Goal: Find specific page/section: Find specific page/section

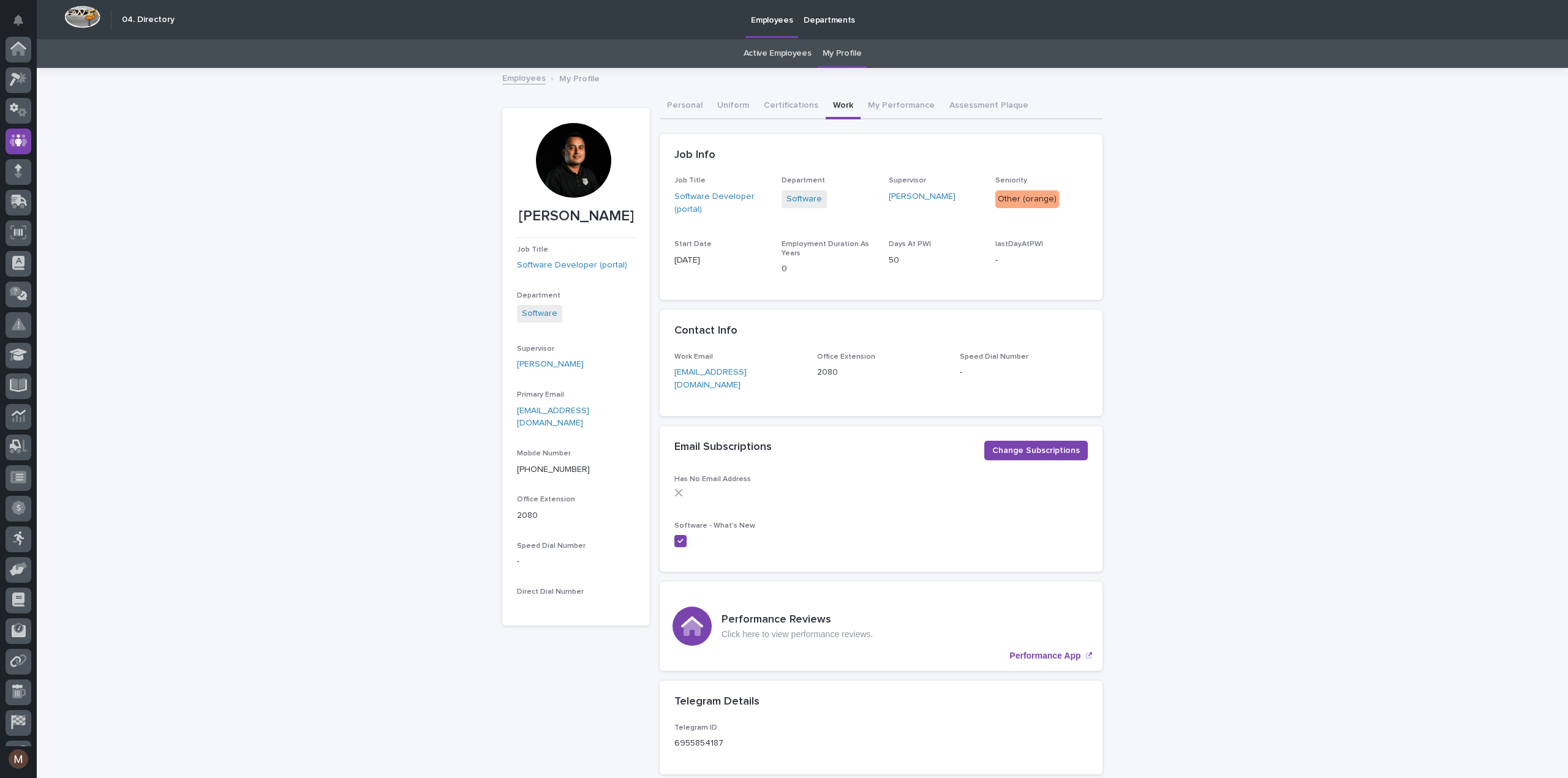
scroll to position [86, 0]
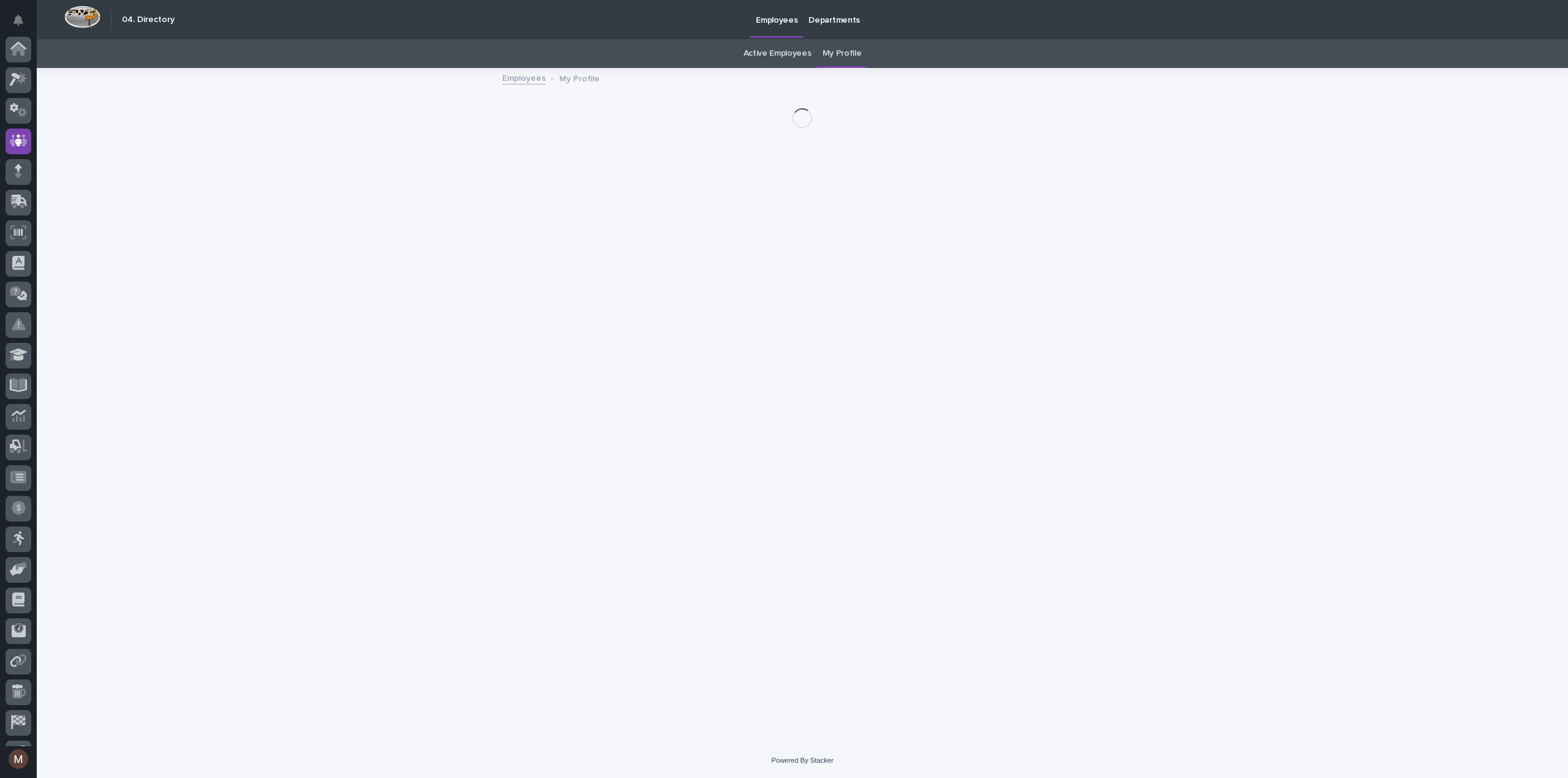
scroll to position [86, 0]
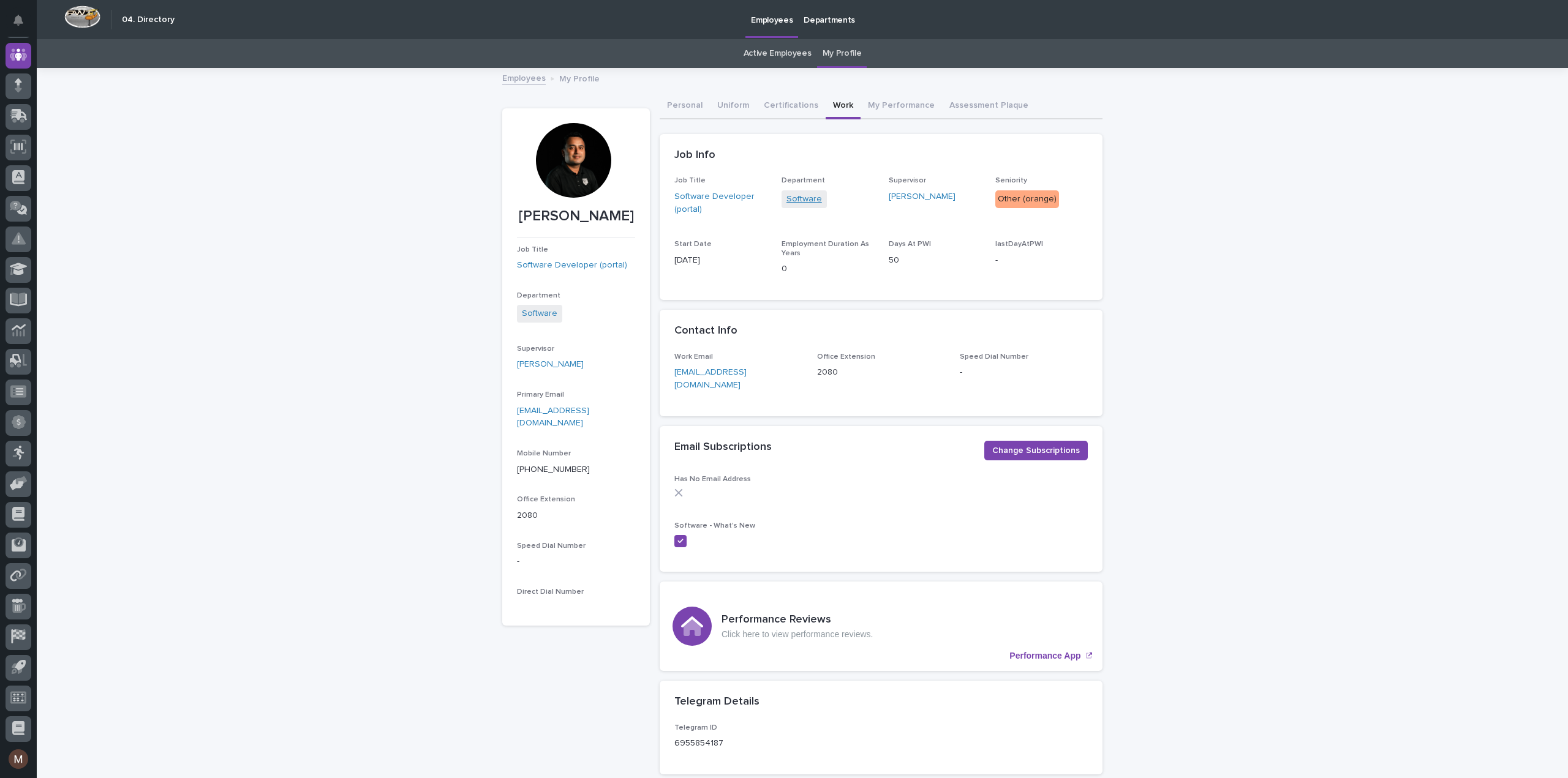
click at [808, 201] on link "Software" at bounding box center [804, 200] width 36 height 13
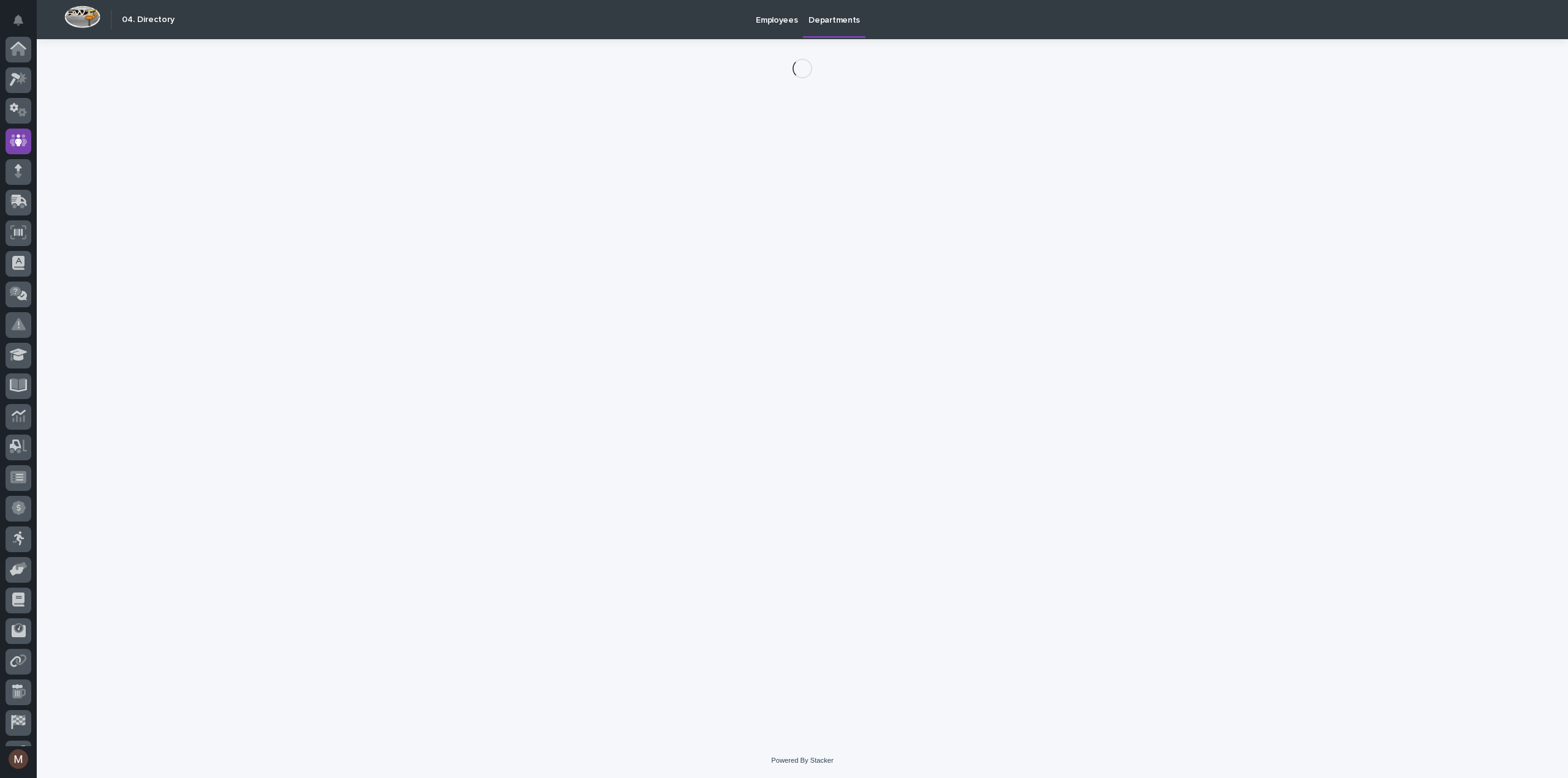
scroll to position [86, 0]
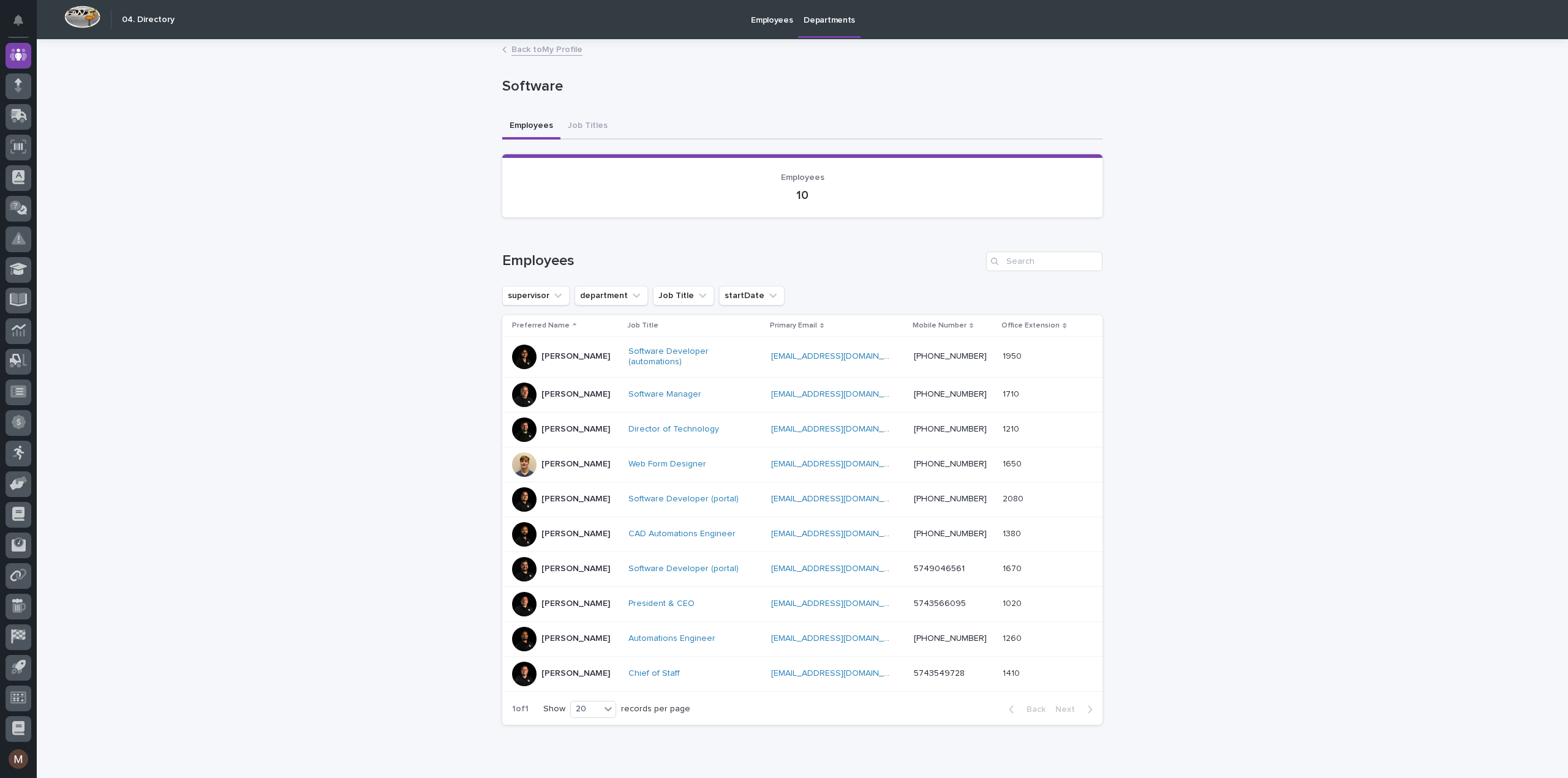
click at [514, 596] on div at bounding box center [524, 604] width 24 height 24
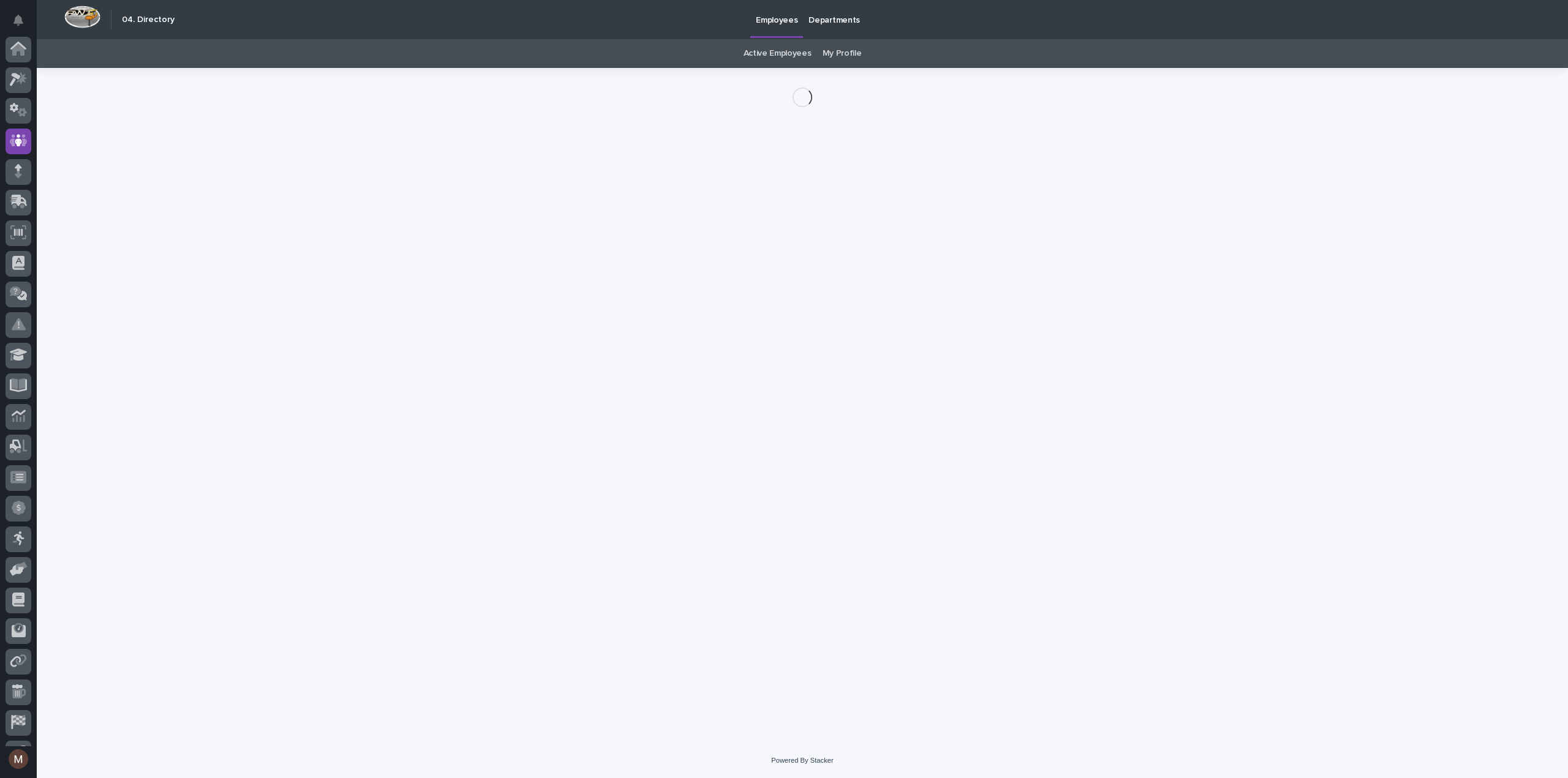
scroll to position [86, 0]
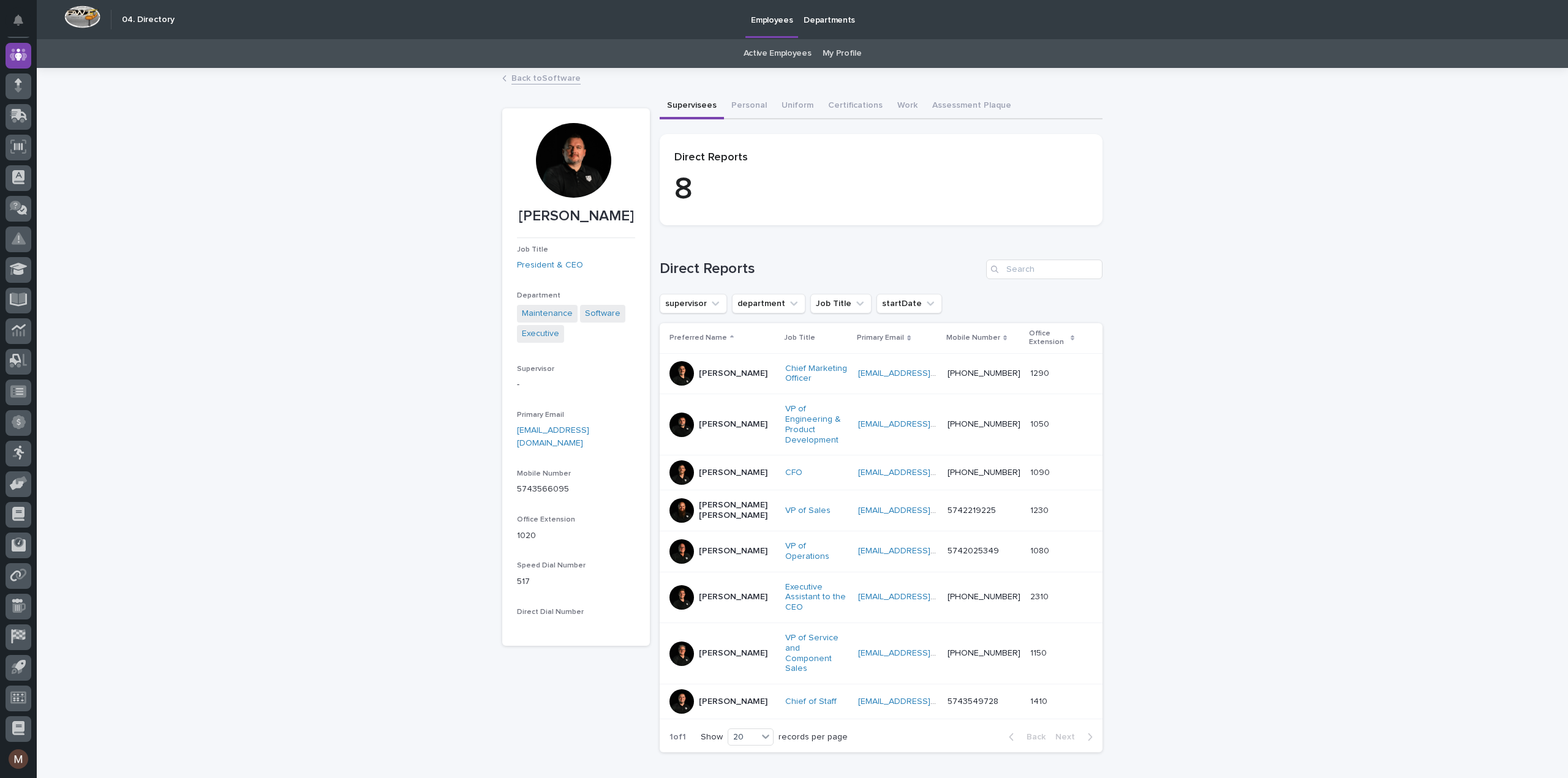
click at [559, 155] on div at bounding box center [573, 161] width 75 height 75
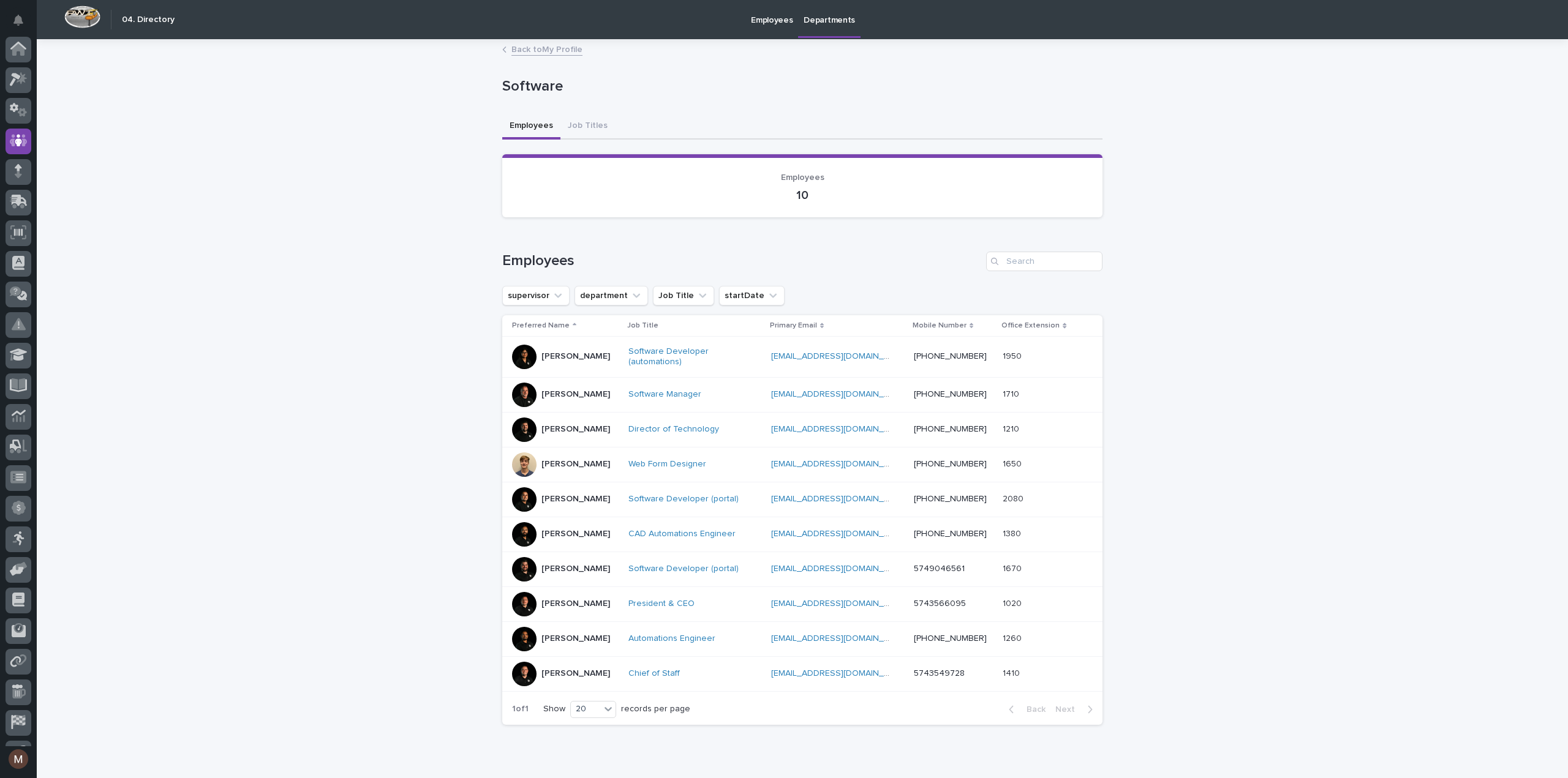
scroll to position [86, 0]
click at [555, 670] on p "Trevor Klotz" at bounding box center [576, 673] width 68 height 11
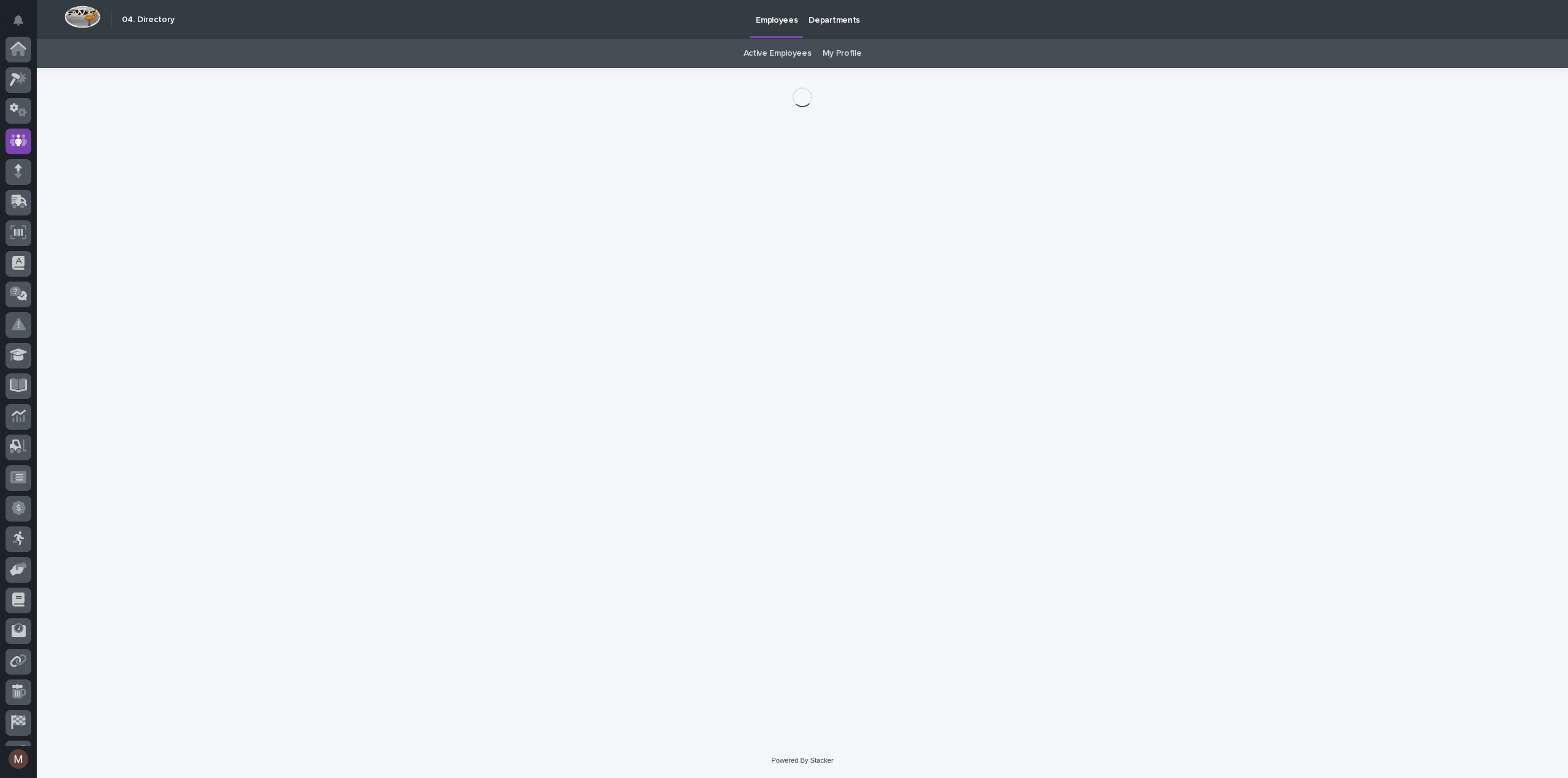
scroll to position [86, 0]
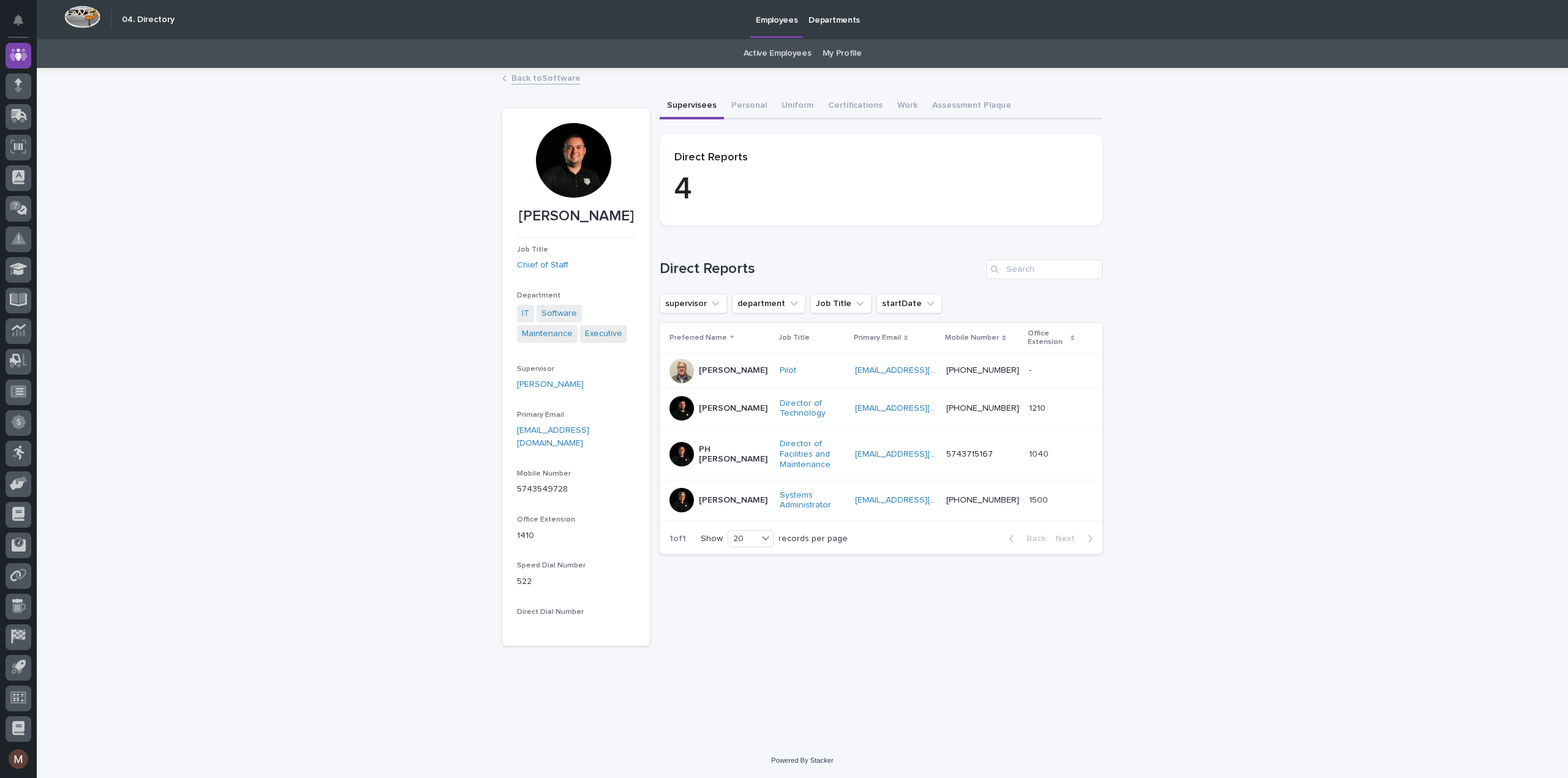
click at [579, 171] on div at bounding box center [573, 161] width 75 height 75
click at [729, 375] on p "Bob Zook" at bounding box center [732, 370] width 68 height 11
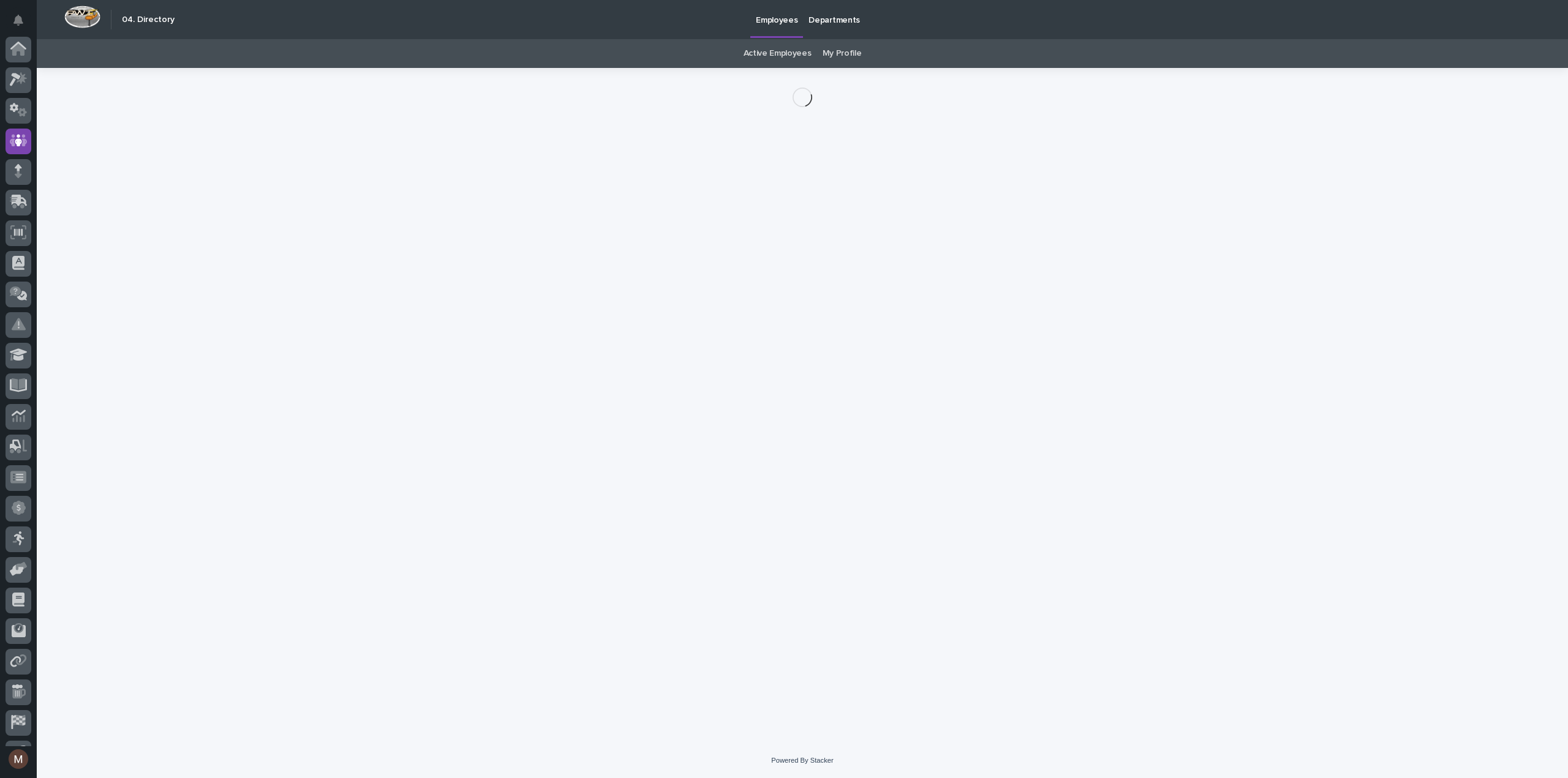
scroll to position [86, 0]
